Goal: Task Accomplishment & Management: Use online tool/utility

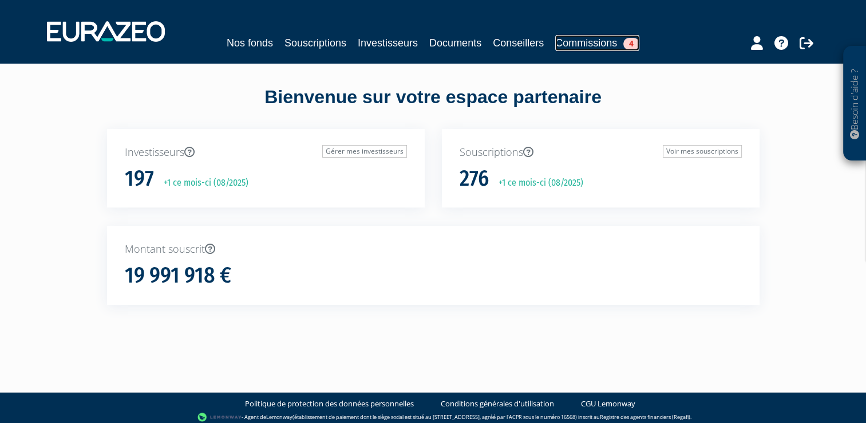
click at [585, 40] on link "Commissions 4" at bounding box center [597, 43] width 84 height 16
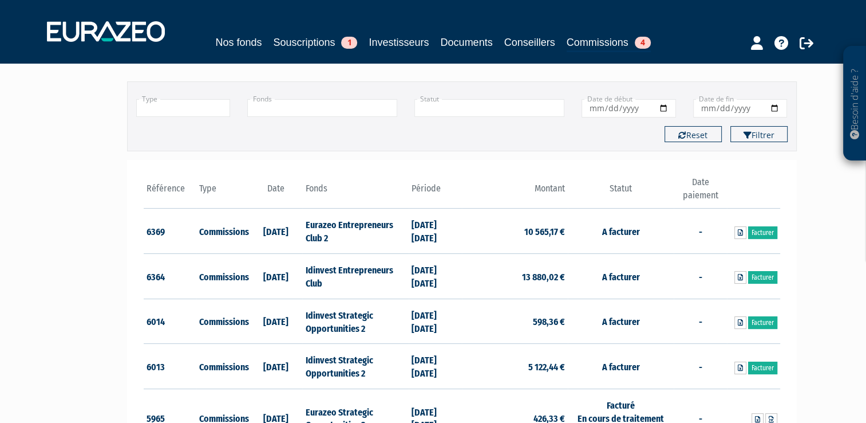
scroll to position [120, 0]
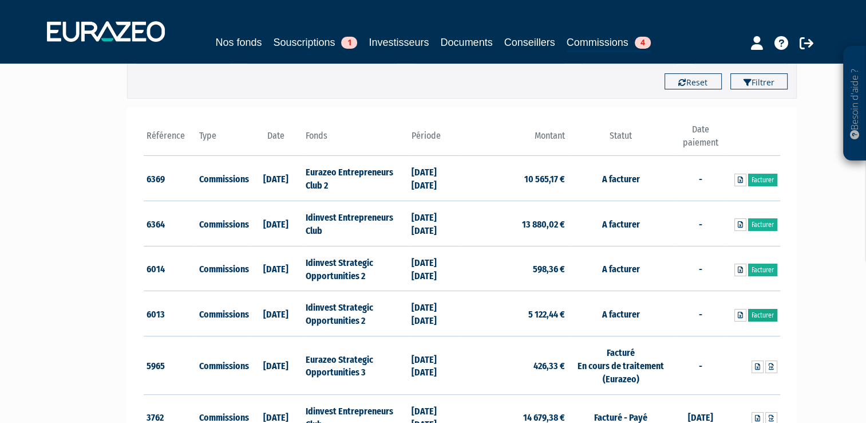
click at [756, 314] on link "Facturer" at bounding box center [762, 315] width 29 height 13
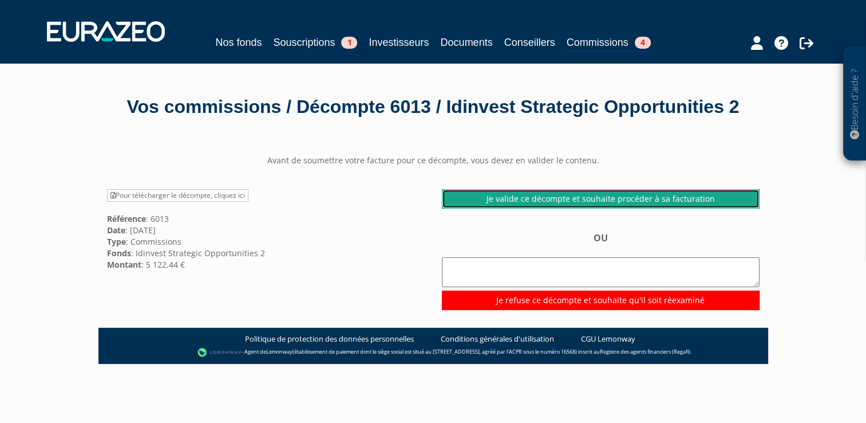
click at [591, 208] on link "Je valide ce décompte et souhaite procéder à sa facturation" at bounding box center [601, 198] width 318 height 19
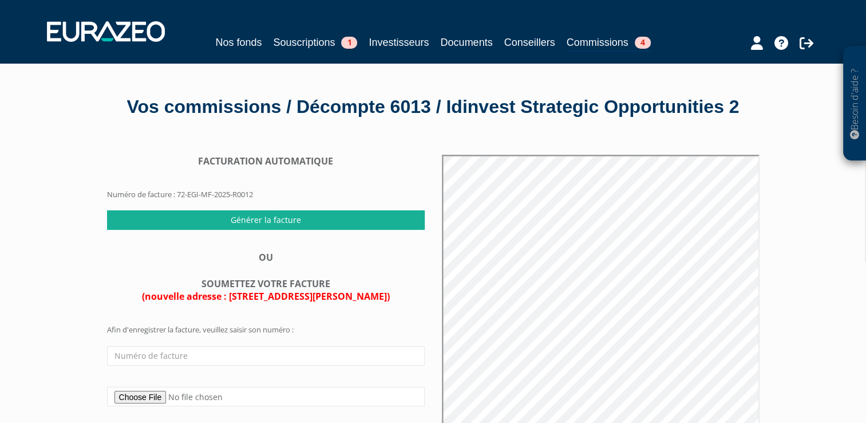
click at [262, 257] on div "FACTURATION AUTOMATIQUE Numéro de facture : 72-EGI-MF-2025-R0012 Générer la fac…" at bounding box center [265, 301] width 335 height 292
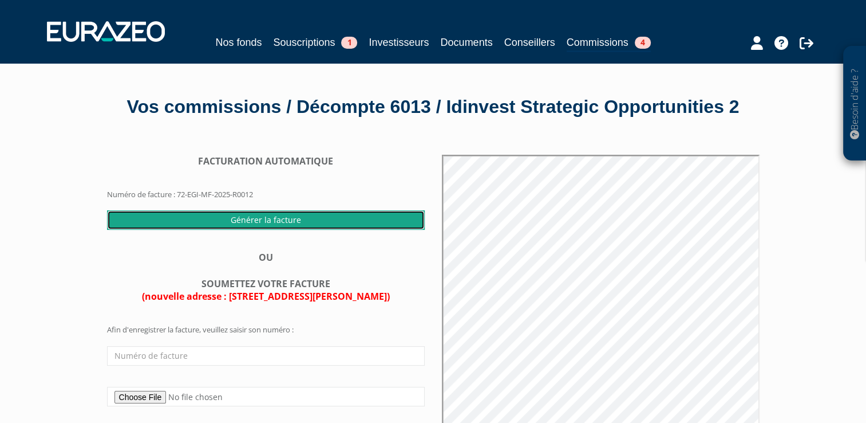
click at [252, 230] on input "Générer la facture" at bounding box center [266, 219] width 318 height 19
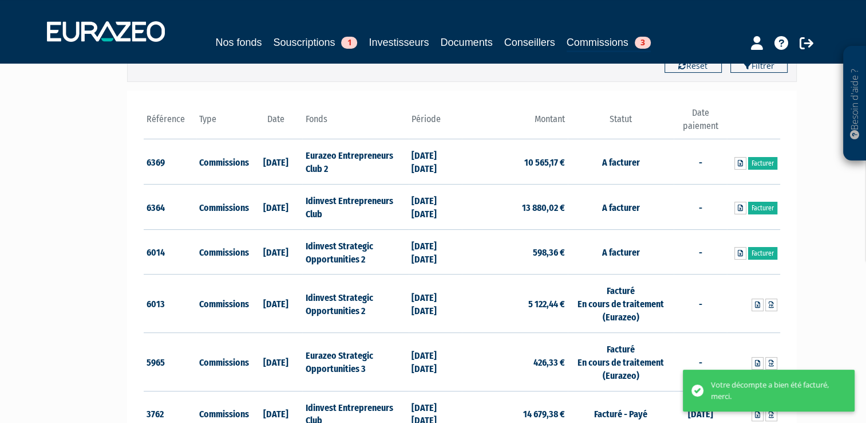
scroll to position [137, 0]
click at [759, 253] on link "Facturer" at bounding box center [762, 252] width 29 height 13
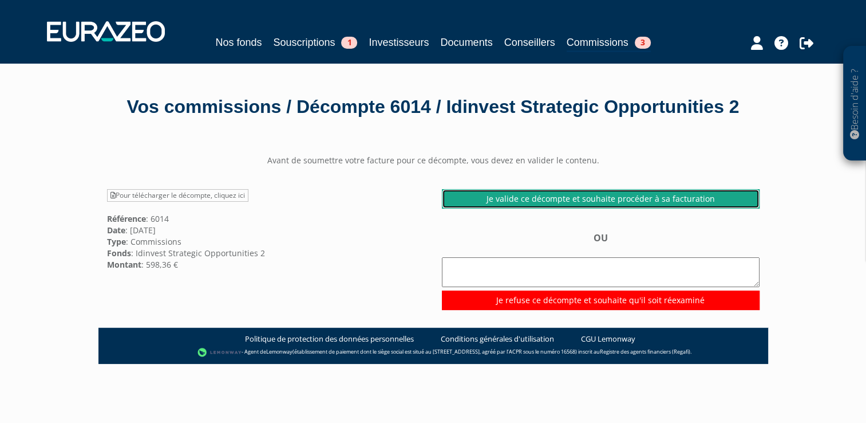
click at [579, 208] on link "Je valide ce décompte et souhaite procéder à sa facturation" at bounding box center [601, 198] width 318 height 19
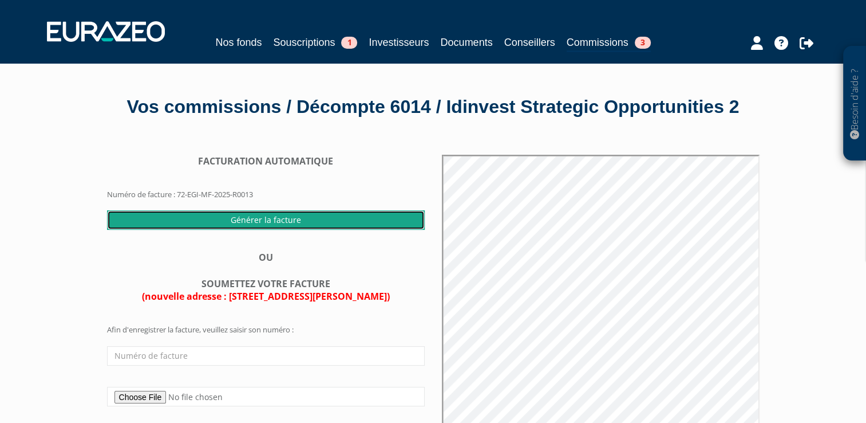
click at [239, 230] on input "Générer la facture" at bounding box center [266, 219] width 318 height 19
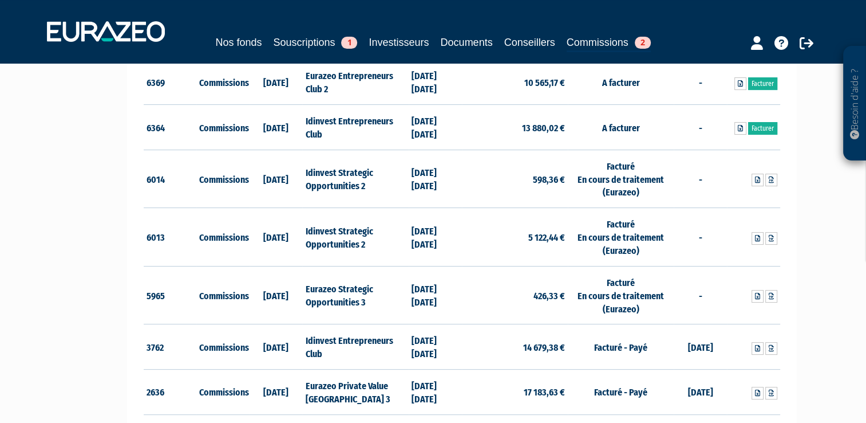
scroll to position [128, 0]
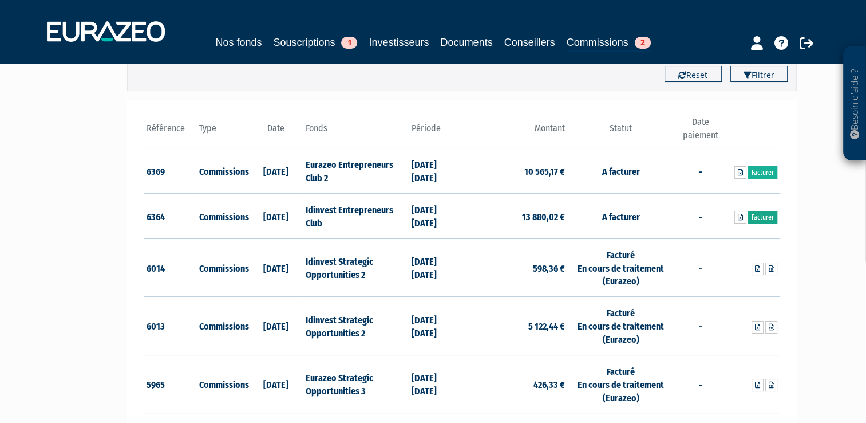
click at [763, 215] on link "Facturer" at bounding box center [762, 217] width 29 height 13
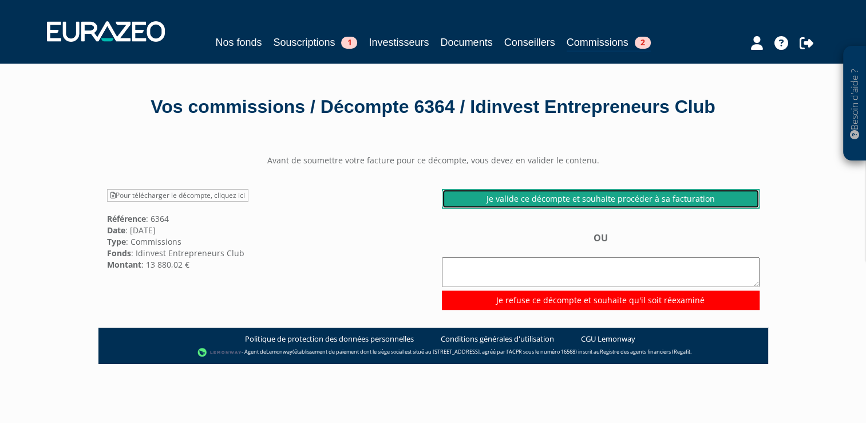
click at [524, 199] on link "Je valide ce décompte et souhaite procéder à sa facturation" at bounding box center [601, 198] width 318 height 19
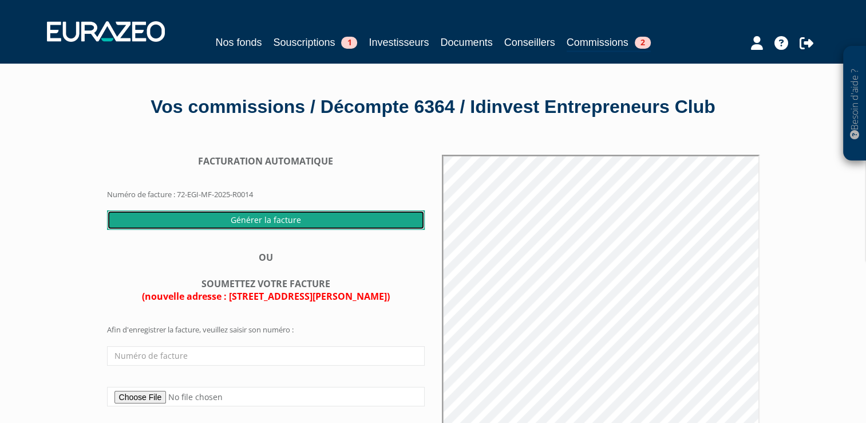
click at [300, 221] on input "Générer la facture" at bounding box center [266, 219] width 318 height 19
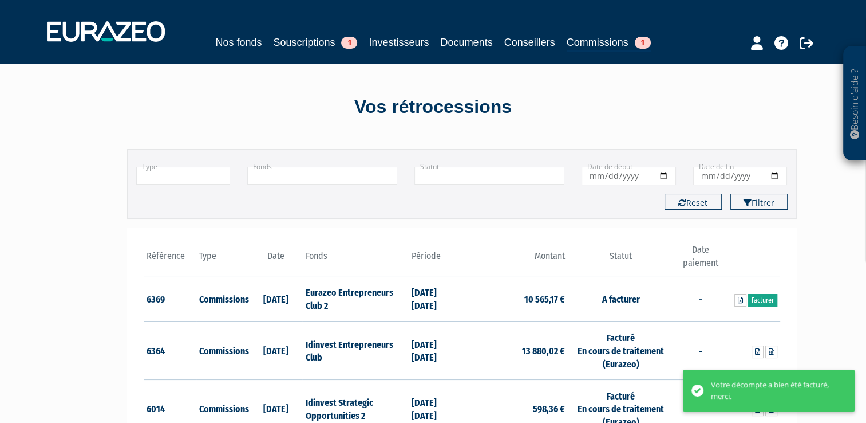
click at [763, 303] on link "Facturer" at bounding box center [762, 300] width 29 height 13
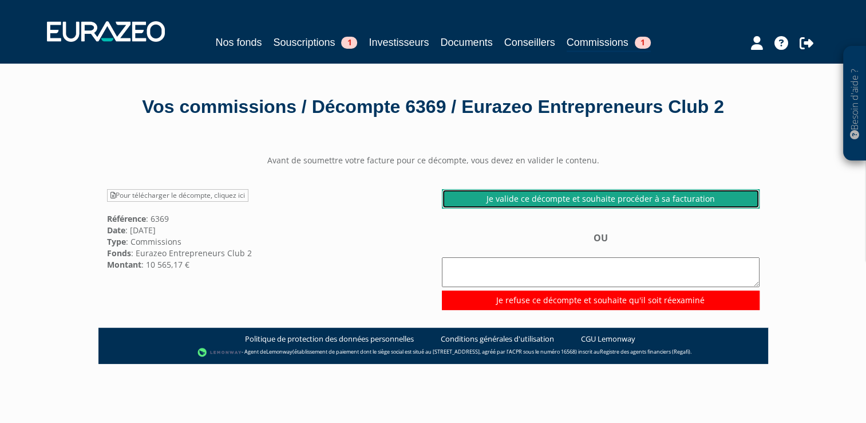
click at [582, 208] on link "Je valide ce décompte et souhaite procéder à sa facturation" at bounding box center [601, 198] width 318 height 19
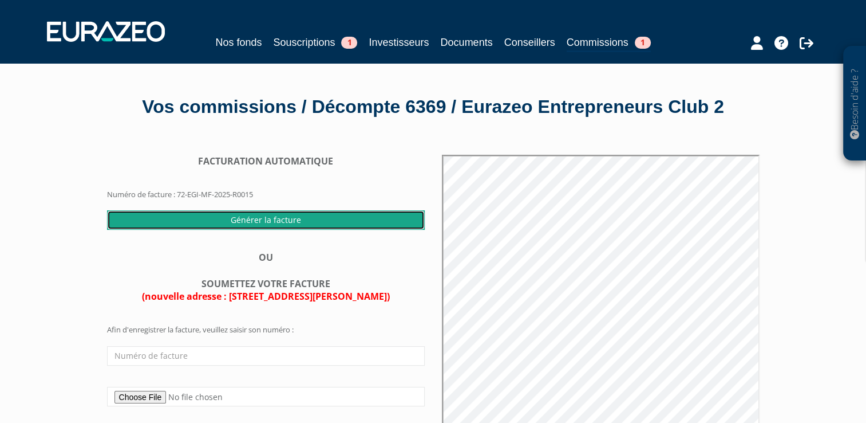
click at [340, 230] on input "Générer la facture" at bounding box center [266, 219] width 318 height 19
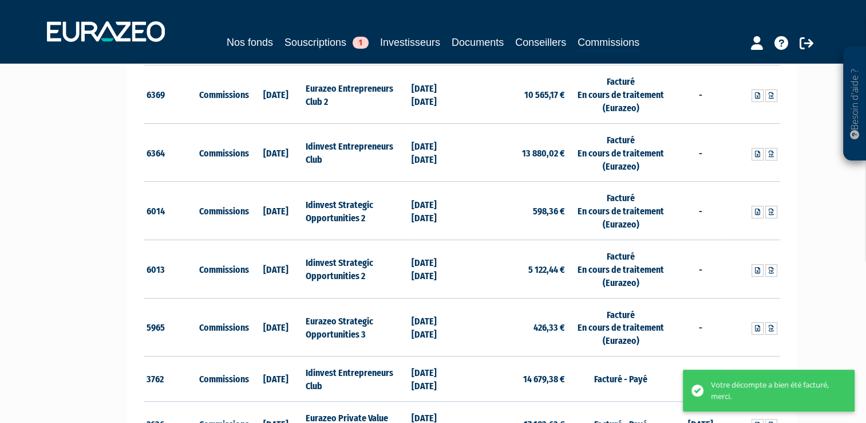
scroll to position [212, 0]
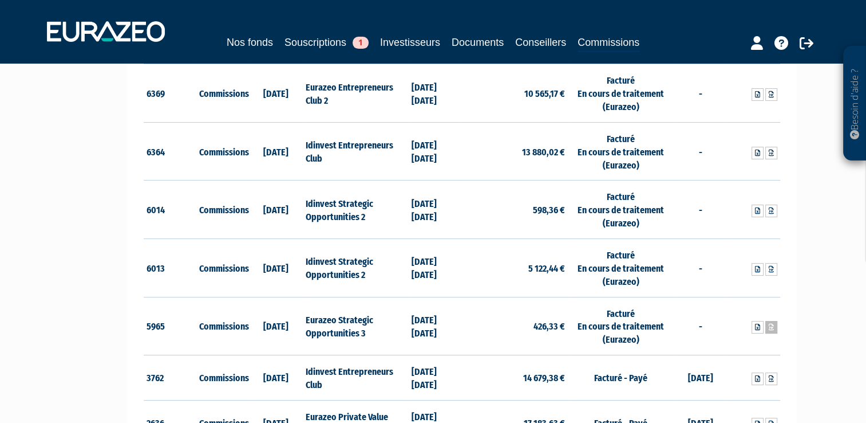
click at [772, 326] on icon at bounding box center [771, 327] width 5 height 7
click at [771, 268] on icon at bounding box center [771, 269] width 5 height 7
click at [772, 207] on icon at bounding box center [771, 210] width 5 height 7
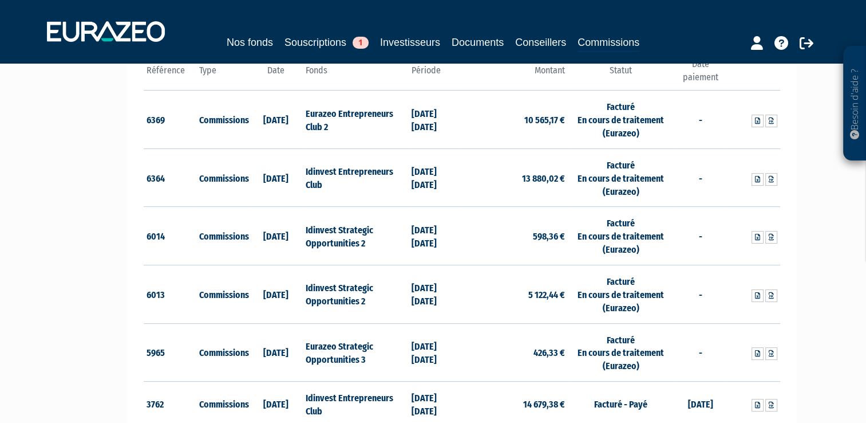
scroll to position [178, 0]
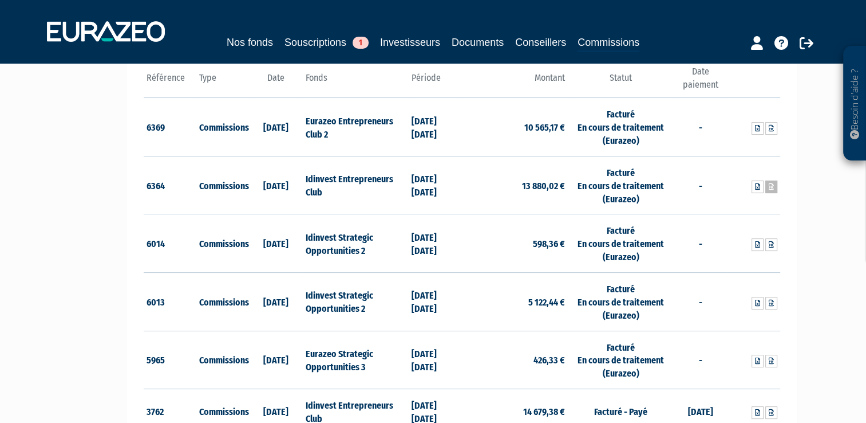
click at [772, 184] on icon at bounding box center [771, 186] width 5 height 7
click at [772, 125] on icon at bounding box center [771, 128] width 5 height 7
click at [319, 32] on div "Nos fonds Souscriptions 1 Investisseurs Documents Conseillers Commissions" at bounding box center [433, 31] width 790 height 42
click at [319, 40] on link "Souscriptions 1" at bounding box center [327, 42] width 84 height 16
